Goal: Task Accomplishment & Management: Manage account settings

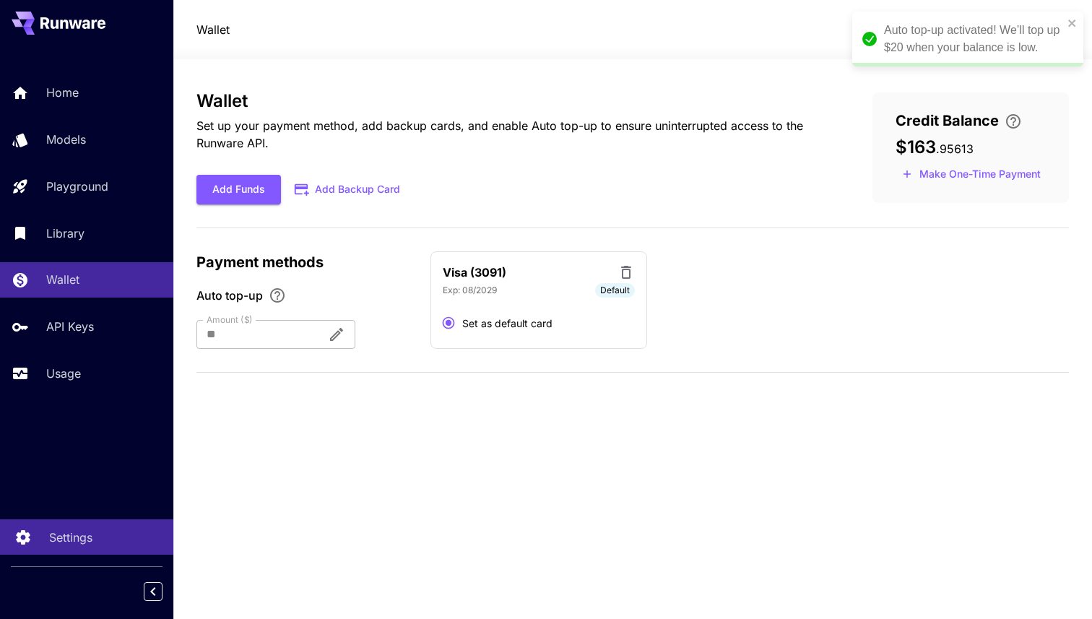
click at [87, 538] on p "Settings" at bounding box center [70, 537] width 43 height 17
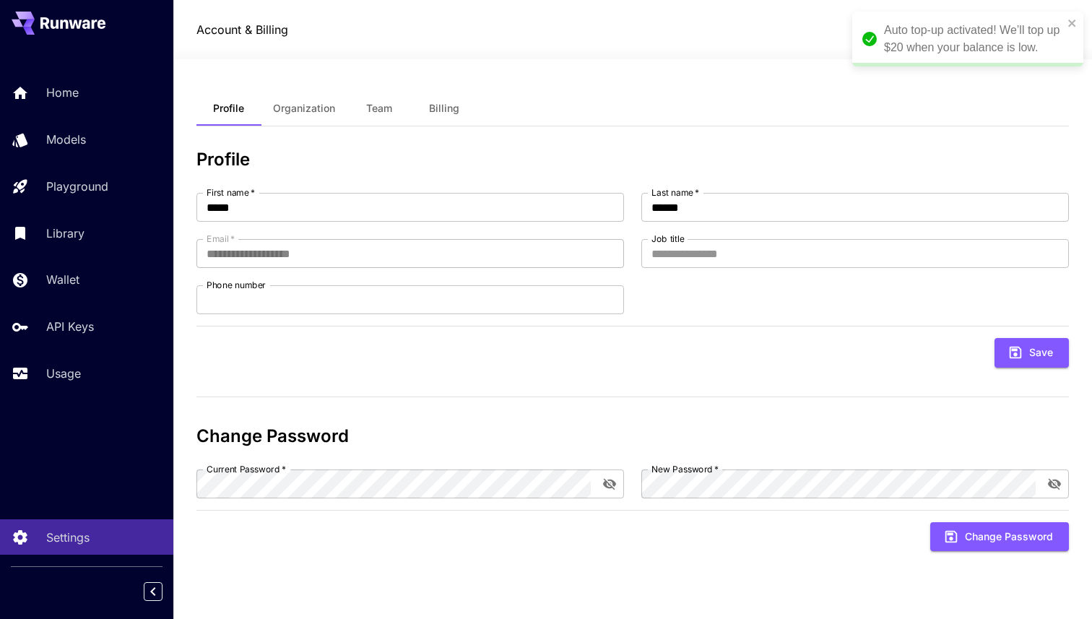
click at [379, 108] on span "Team" at bounding box center [379, 108] width 26 height 13
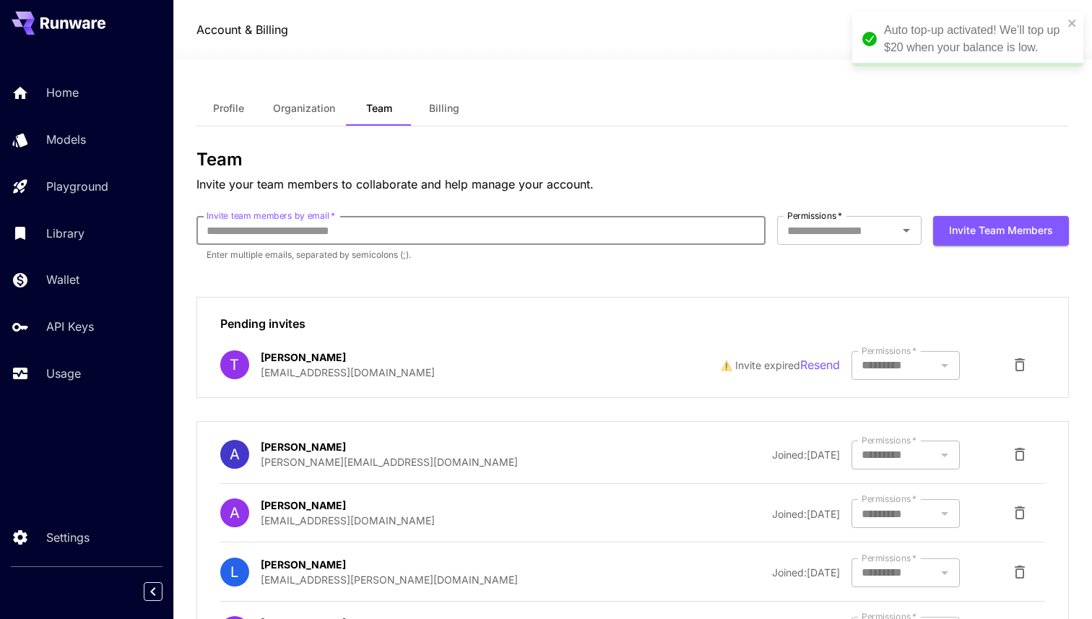
click at [293, 230] on input "Invite team members by email   *" at bounding box center [481, 230] width 569 height 29
type input "******"
click at [933, 216] on button "Invite team members" at bounding box center [1001, 231] width 136 height 30
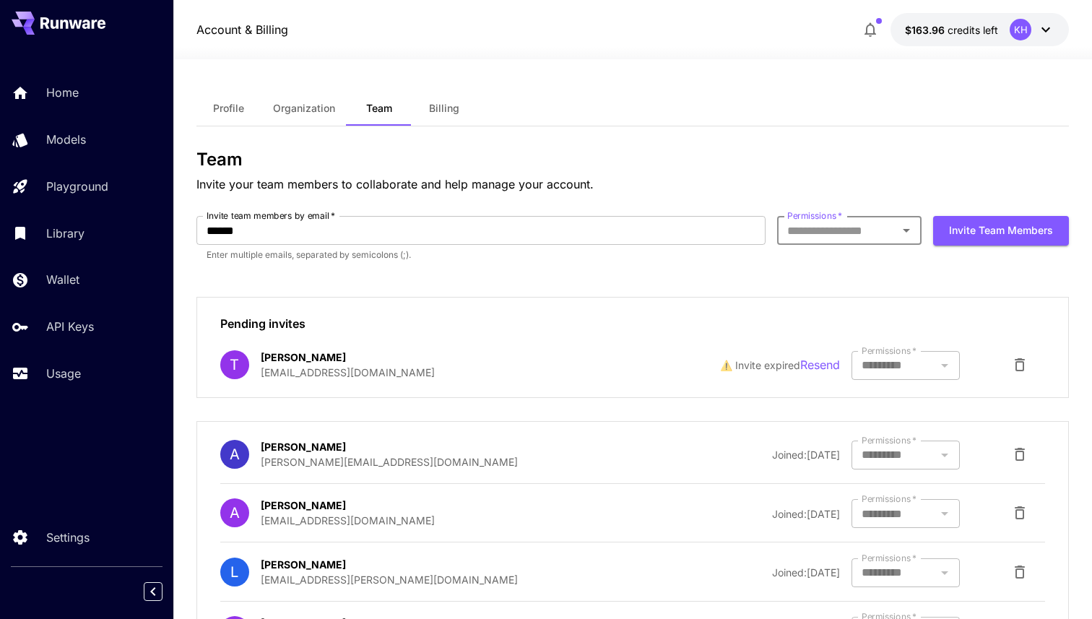
click at [947, 152] on h3 "Team" at bounding box center [633, 160] width 873 height 20
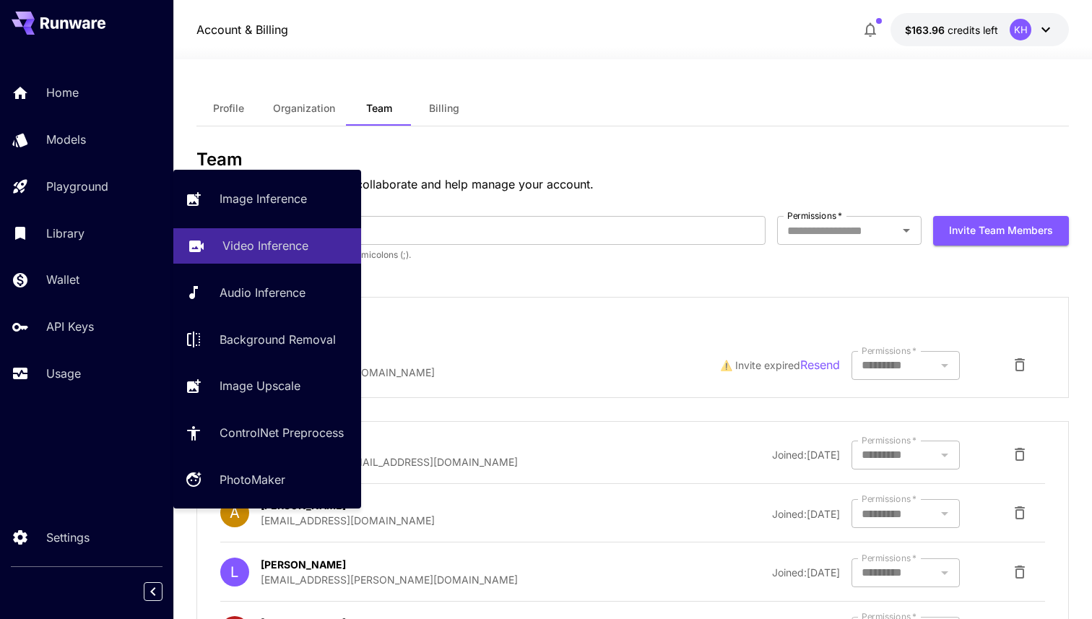
click at [241, 241] on p "Video Inference" at bounding box center [266, 245] width 86 height 17
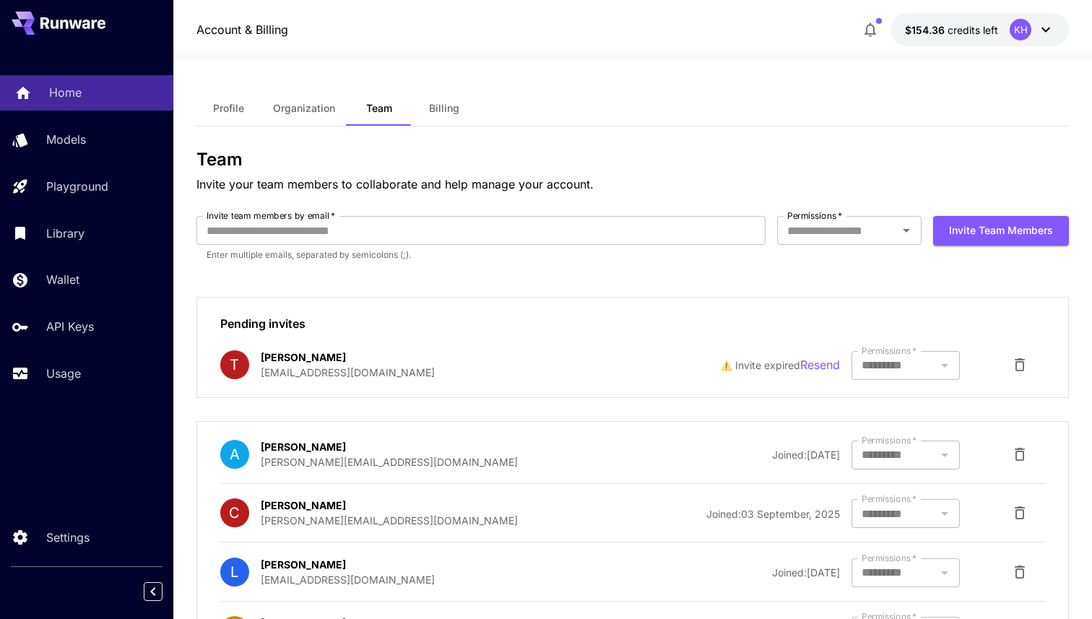
click at [77, 87] on p "Home" at bounding box center [65, 92] width 33 height 17
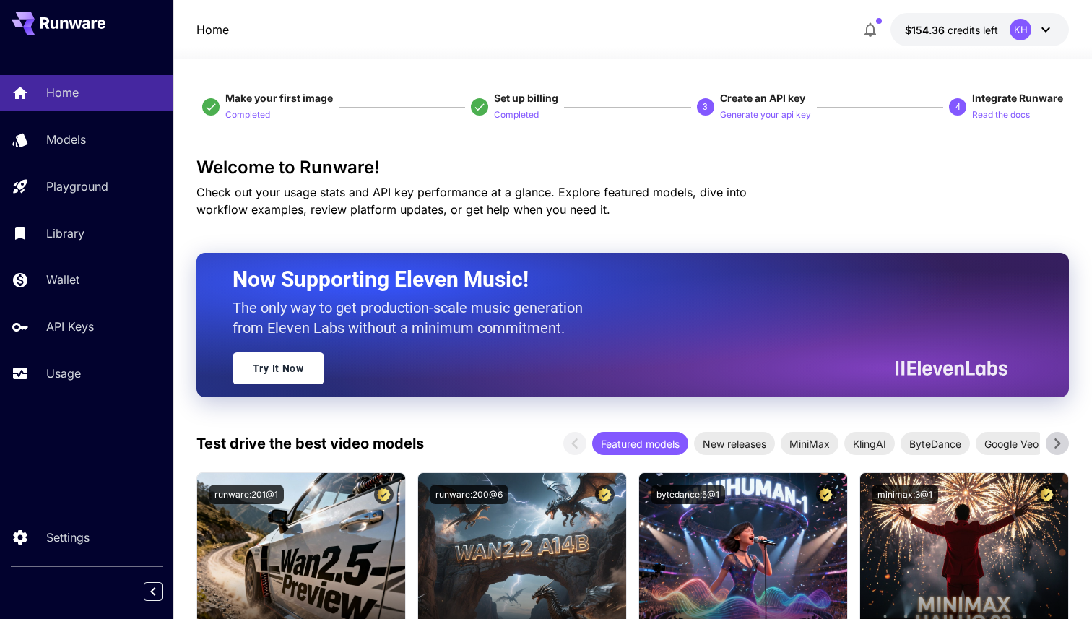
click at [1043, 30] on icon at bounding box center [1046, 29] width 9 height 5
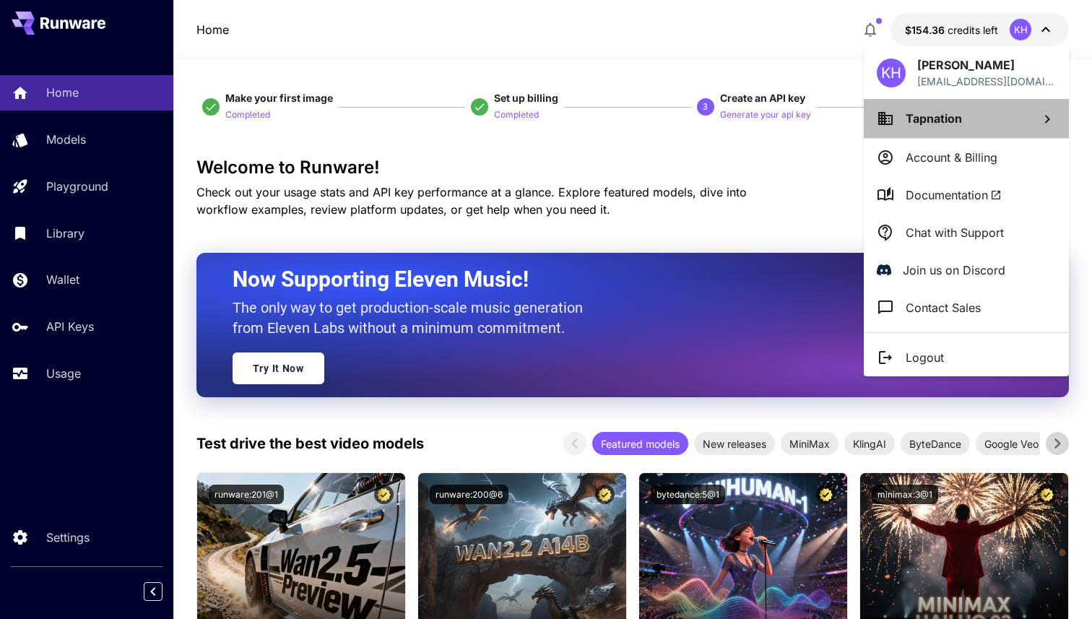
click at [1050, 124] on icon at bounding box center [1047, 119] width 17 height 17
